Goal: Check status

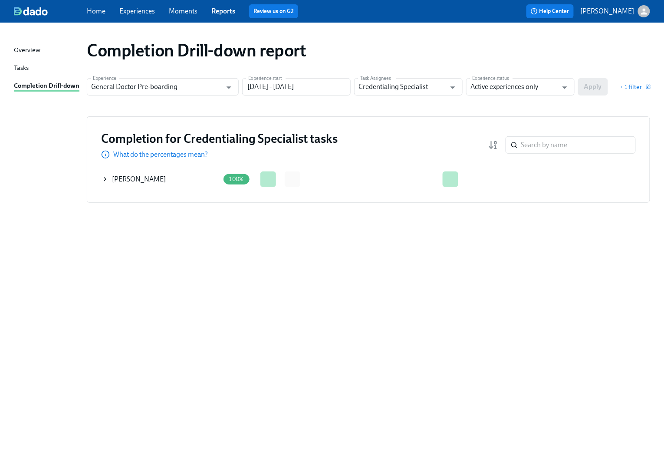
click at [107, 180] on icon at bounding box center [105, 179] width 7 height 7
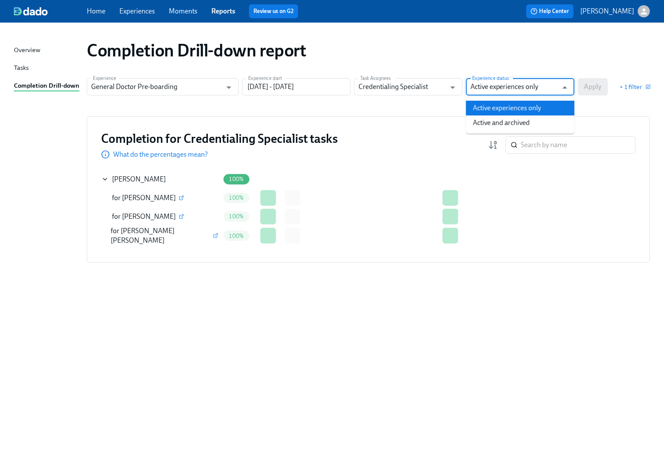
click at [526, 88] on input "Active experiences only" at bounding box center [513, 86] width 87 height 17
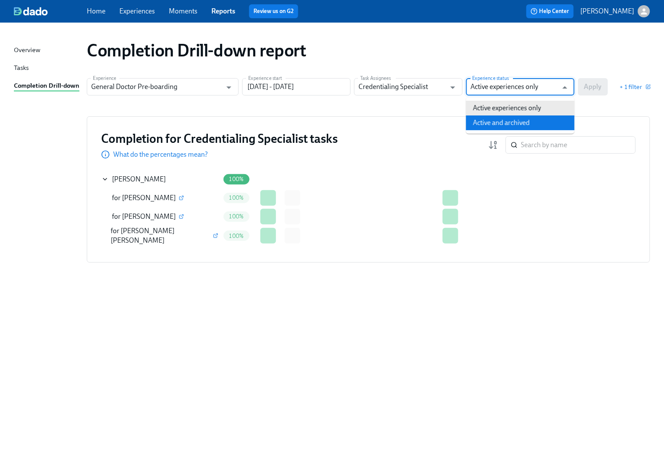
click at [511, 124] on li "Active and archived" at bounding box center [520, 122] width 108 height 15
type input "Active and archived"
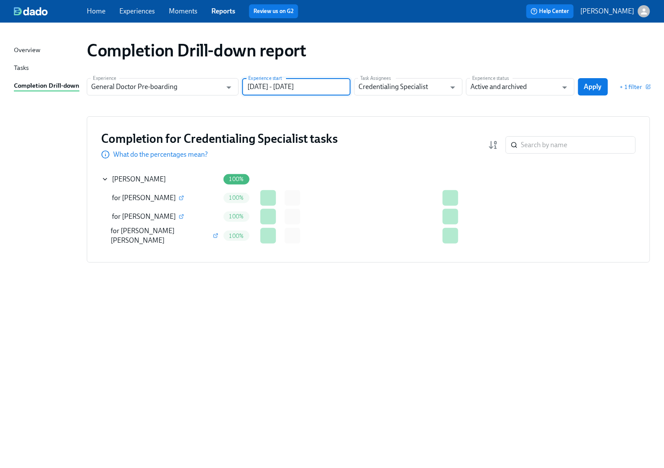
click at [293, 88] on input "[DATE] - [DATE]" at bounding box center [296, 86] width 108 height 17
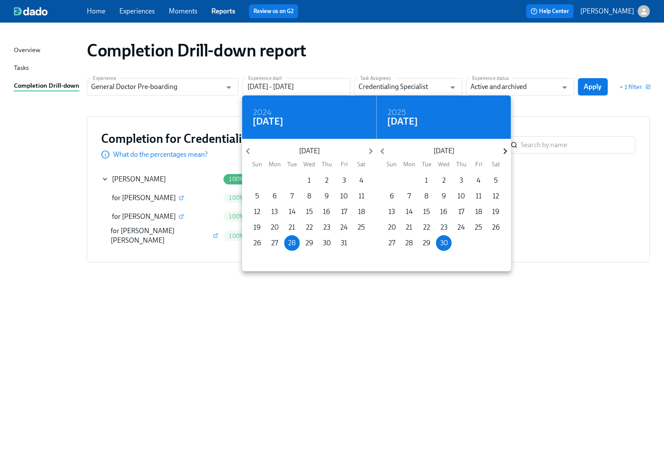
click at [500, 150] on icon "button" at bounding box center [505, 151] width 12 height 12
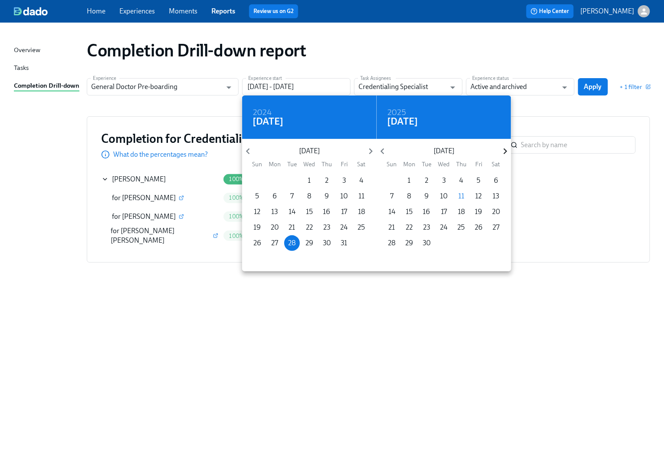
click at [500, 150] on icon "button" at bounding box center [505, 151] width 12 height 12
click at [502, 153] on icon "button" at bounding box center [505, 151] width 12 height 12
click at [442, 245] on p "31" at bounding box center [444, 243] width 7 height 10
type input "[DATE] - [DATE]"
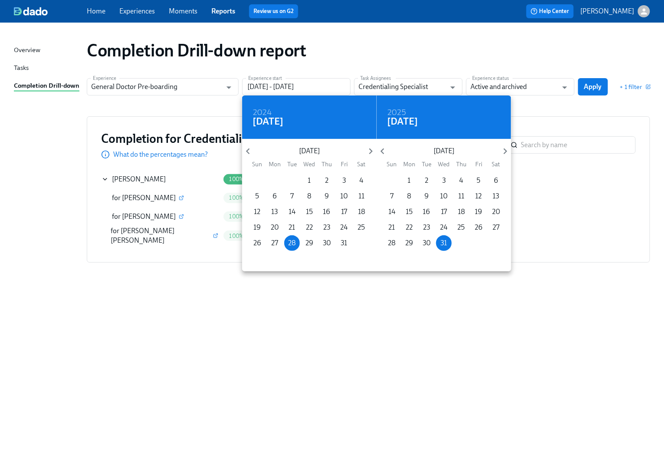
click at [588, 87] on div at bounding box center [332, 234] width 664 height 468
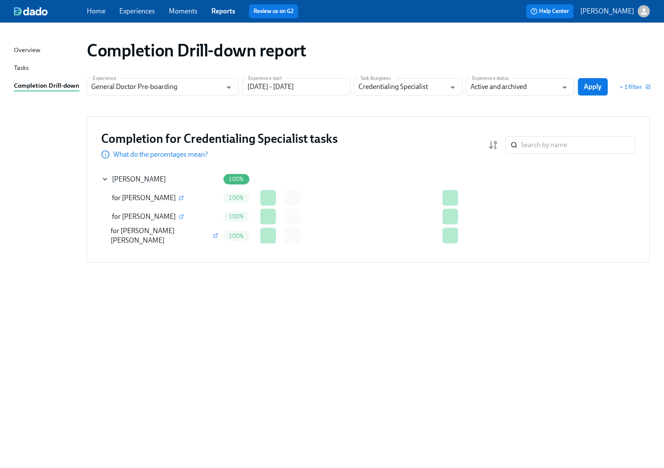
click at [219, 324] on div "Completion Drill-down report Experience General Doctor Pre-boarding Experience …" at bounding box center [332, 240] width 636 height 414
click at [596, 88] on span "Apply" at bounding box center [593, 86] width 18 height 9
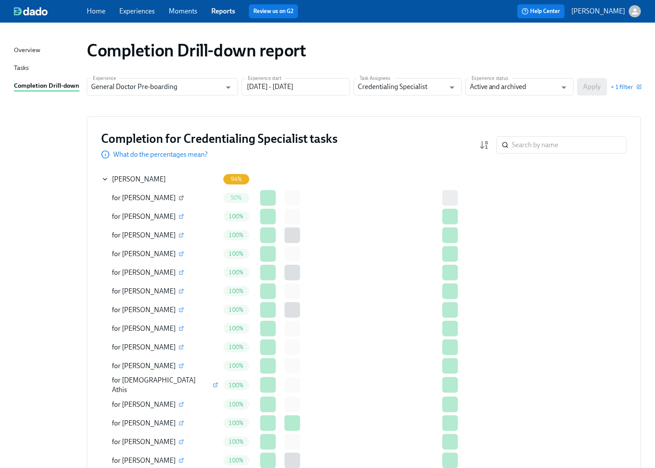
click at [181, 197] on icon "button" at bounding box center [181, 197] width 5 height 5
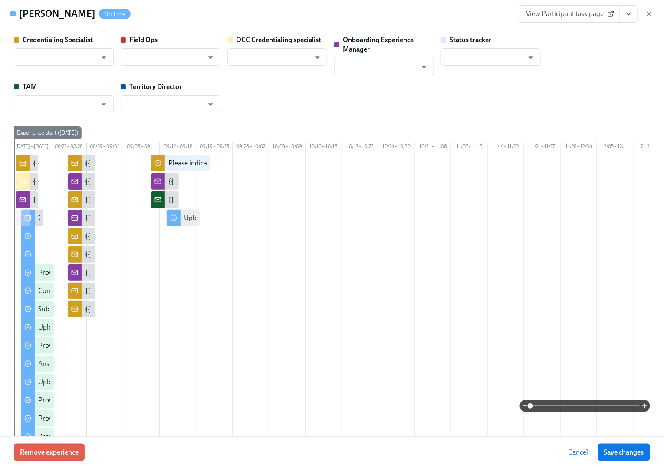
type input "[PERSON_NAME]"
type input "Status Tracker"
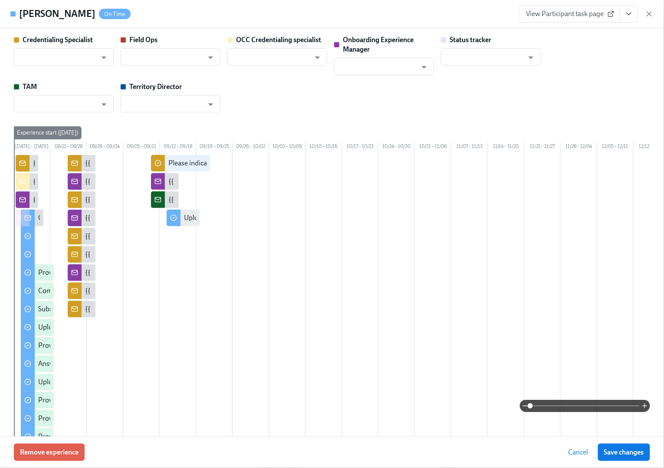
type input "[PERSON_NAME]"
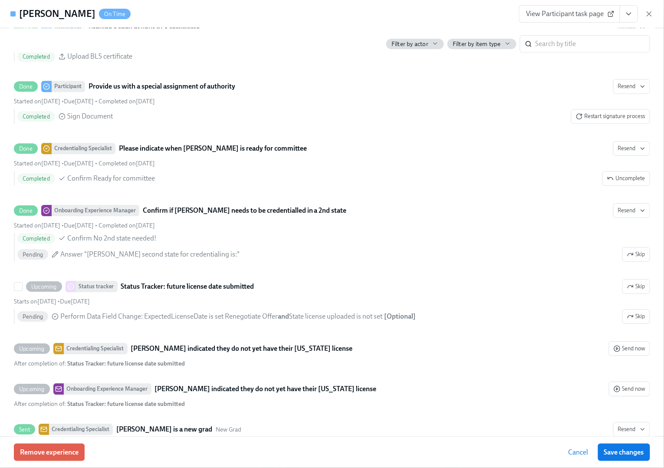
scroll to position [1735, 0]
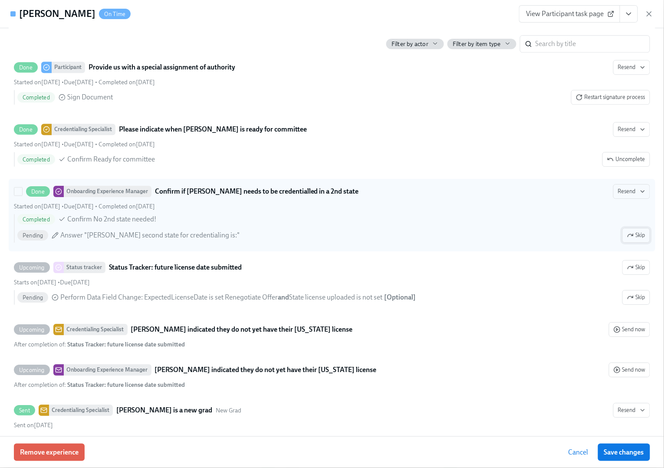
click at [628, 239] on span "Skip" at bounding box center [636, 235] width 18 height 9
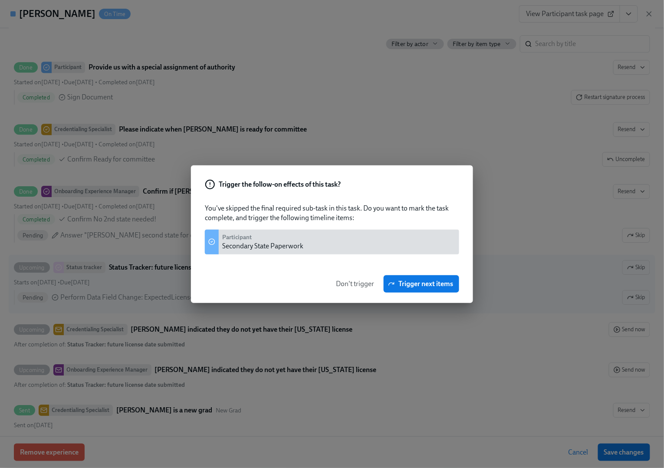
click at [346, 282] on span "Don't trigger" at bounding box center [355, 283] width 38 height 9
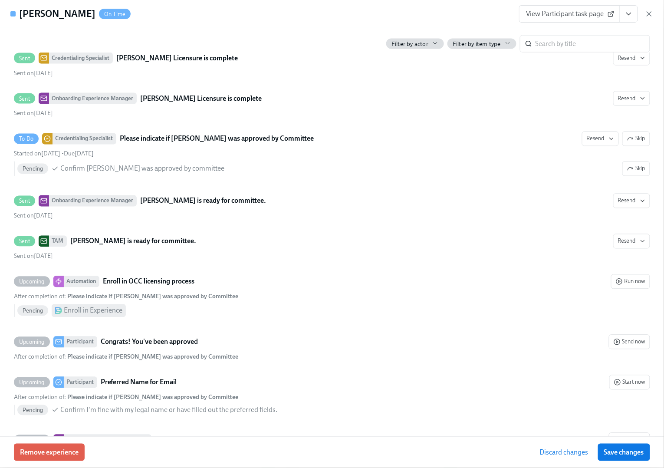
scroll to position [2429, 0]
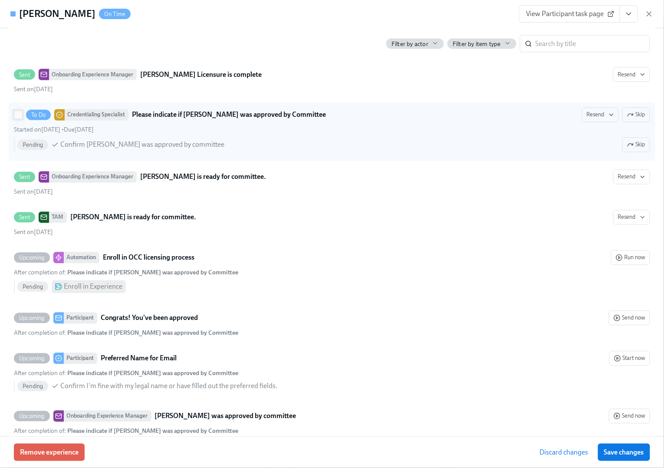
click at [18, 119] on input "To Do Credentialing Specialist Please indicate if [PERSON_NAME] was approved by…" at bounding box center [18, 115] width 8 height 8
checkbox input "true"
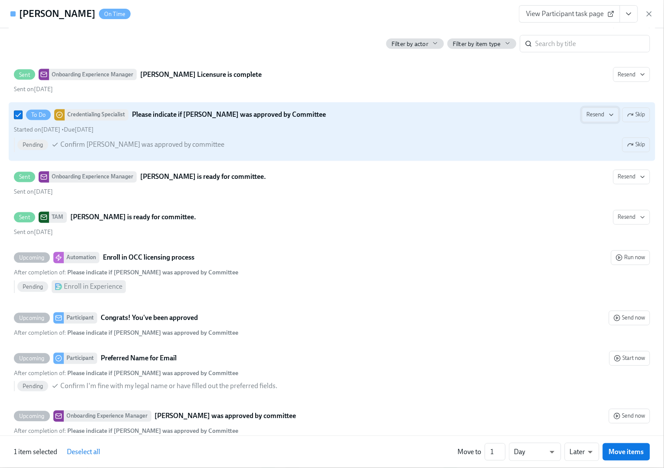
click at [592, 119] on span "Resend" at bounding box center [600, 115] width 27 height 9
click at [595, 157] on div "Work Email" at bounding box center [602, 159] width 46 height 10
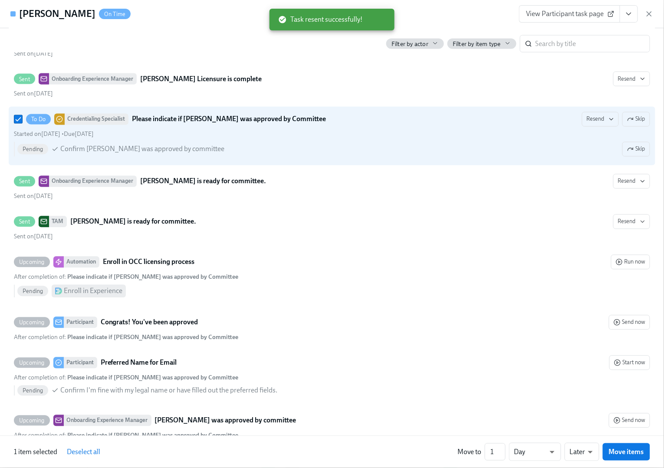
scroll to position [2434, 0]
